Goal: Information Seeking & Learning: Learn about a topic

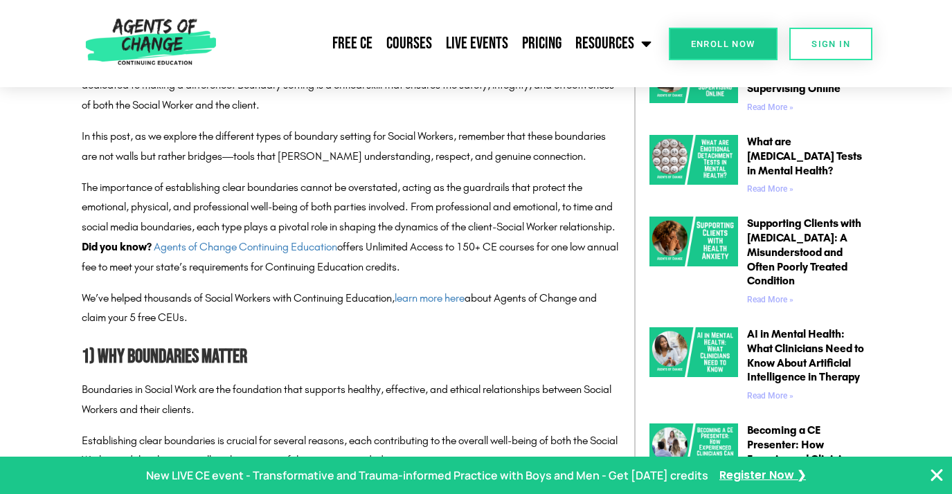
scroll to position [675, 0]
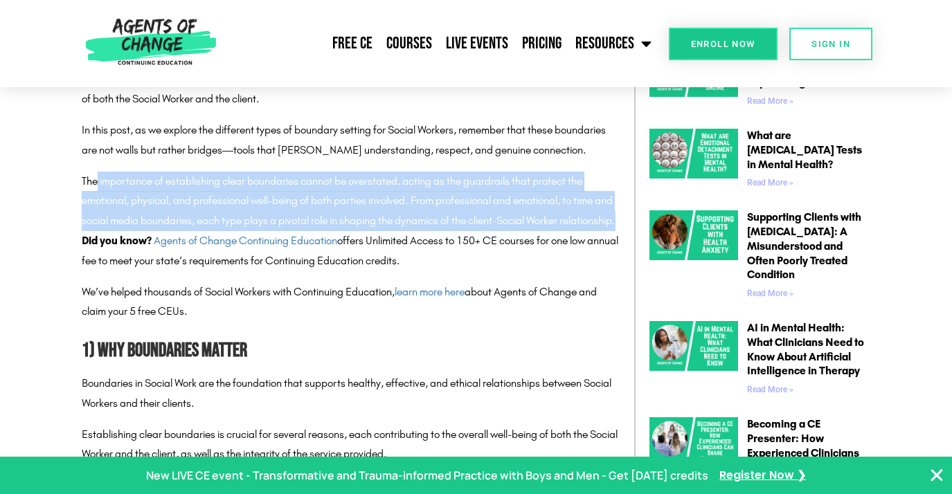
drag, startPoint x: 96, startPoint y: 177, endPoint x: 308, endPoint y: 238, distance: 220.4
click at [307, 231] on p "The importance of establishing clear boundaries cannot be overstated, acting as…" at bounding box center [351, 202] width 539 height 60
click at [307, 226] on p "The importance of establishing clear boundaries cannot be overstated, acting as…" at bounding box center [351, 202] width 539 height 60
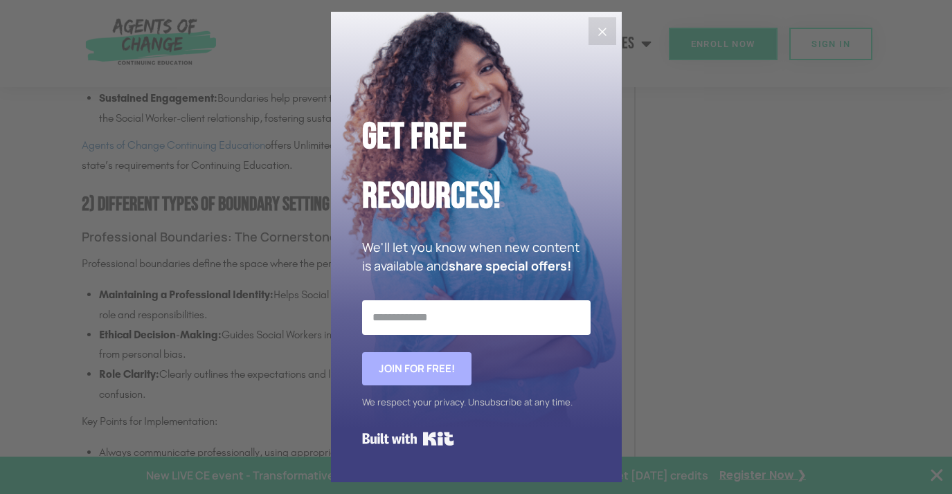
scroll to position [1793, 0]
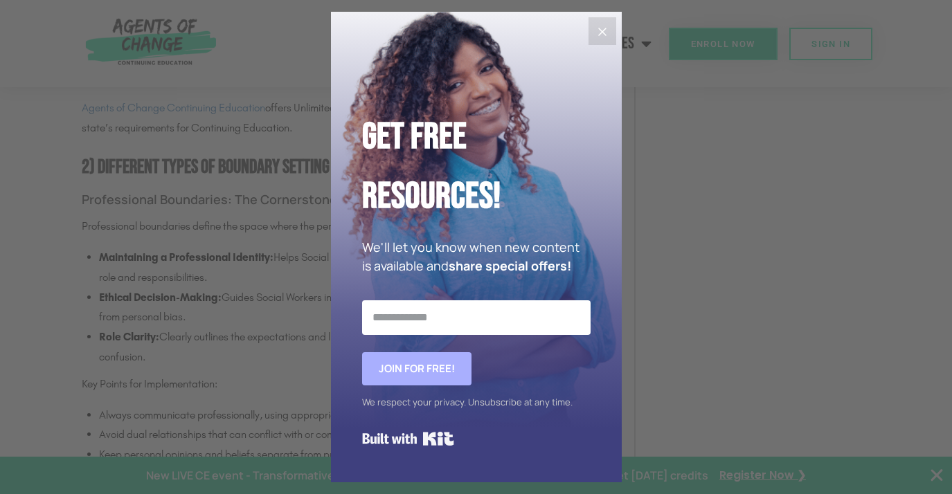
click at [604, 26] on icon "Close" at bounding box center [602, 32] width 17 height 17
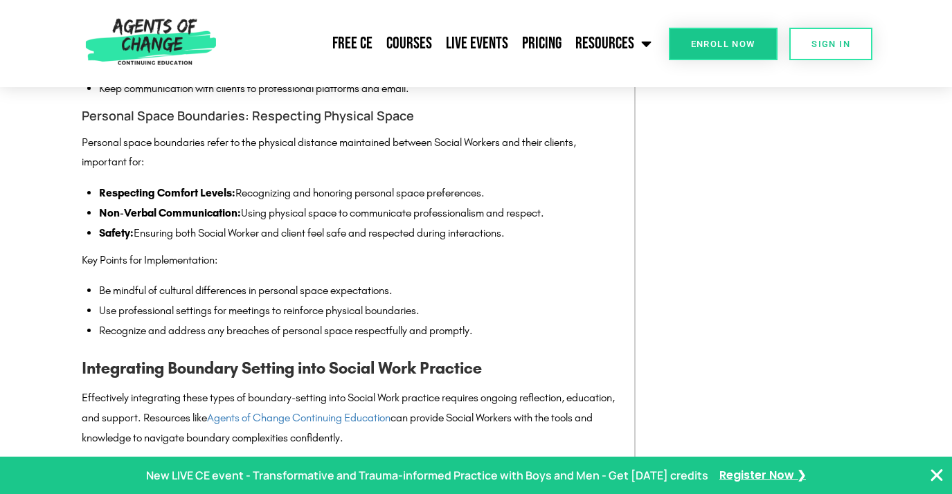
scroll to position [2905, 0]
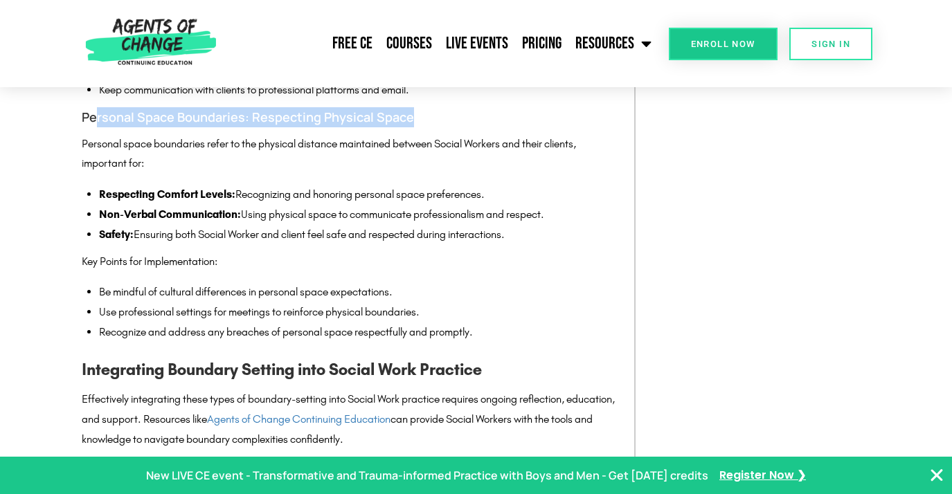
drag, startPoint x: 93, startPoint y: 138, endPoint x: 406, endPoint y: 144, distance: 313.0
click at [406, 127] on h4 "Personal Space Boundaries: Respecting Physical Space" at bounding box center [351, 117] width 539 height 20
drag, startPoint x: 136, startPoint y: 136, endPoint x: 337, endPoint y: 136, distance: 200.8
click at [337, 127] on h4 "Personal Space Boundaries: Respecting Physical Space" at bounding box center [351, 117] width 539 height 20
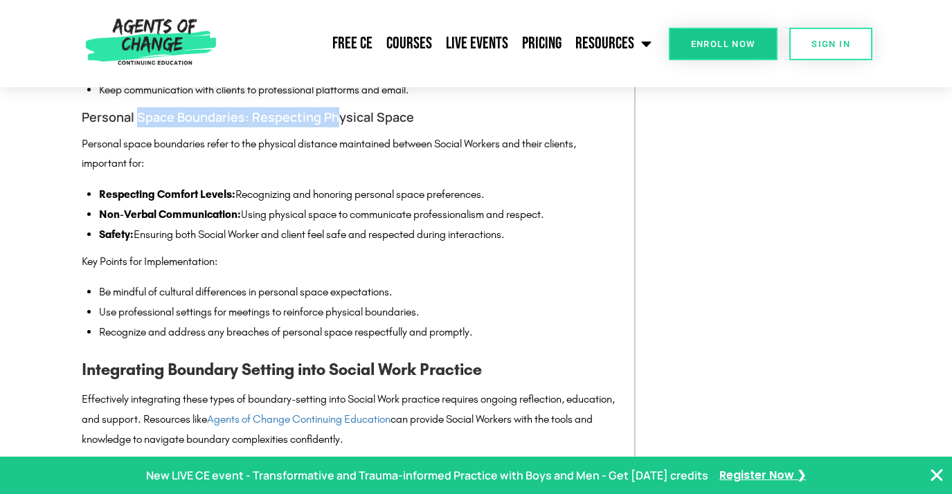
click at [337, 127] on h4 "Personal Space Boundaries: Respecting Physical Space" at bounding box center [351, 117] width 539 height 20
drag, startPoint x: 207, startPoint y: 136, endPoint x: 365, endPoint y: 136, distance: 157.8
click at [358, 127] on h4 "Personal Space Boundaries: Respecting Physical Space" at bounding box center [351, 117] width 539 height 20
click at [365, 127] on h4 "Personal Space Boundaries: Respecting Physical Space" at bounding box center [351, 117] width 539 height 20
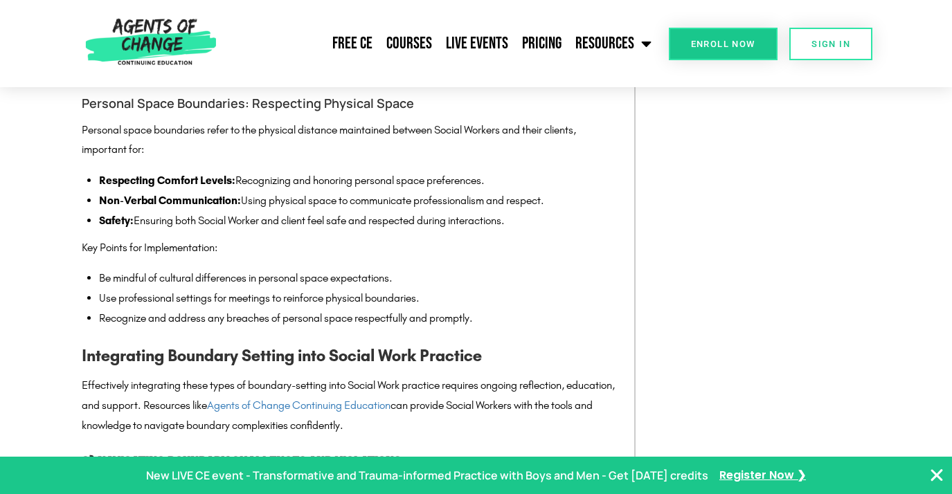
scroll to position [2919, 0]
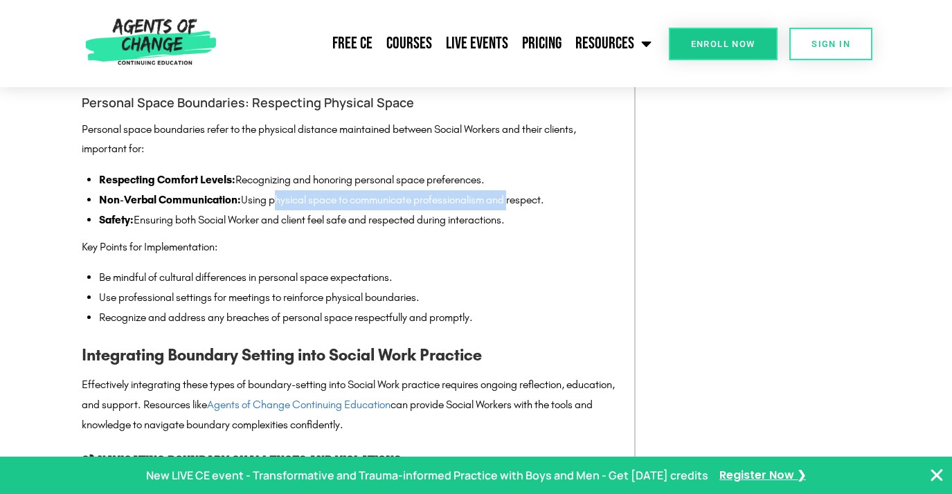
drag, startPoint x: 273, startPoint y: 224, endPoint x: 530, endPoint y: 222, distance: 256.9
click at [529, 210] on li "Non-Verbal Communication: Using physical space to communicate professionalism a…" at bounding box center [359, 200] width 521 height 20
click at [530, 210] on li "Non-Verbal Communication: Using physical space to communicate professionalism a…" at bounding box center [359, 200] width 521 height 20
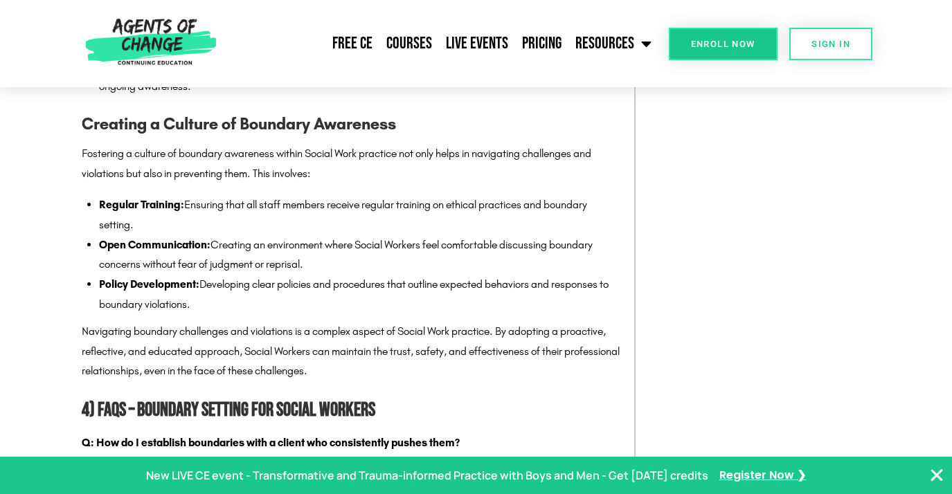
scroll to position [4161, 0]
